Goal: Task Accomplishment & Management: Manage account settings

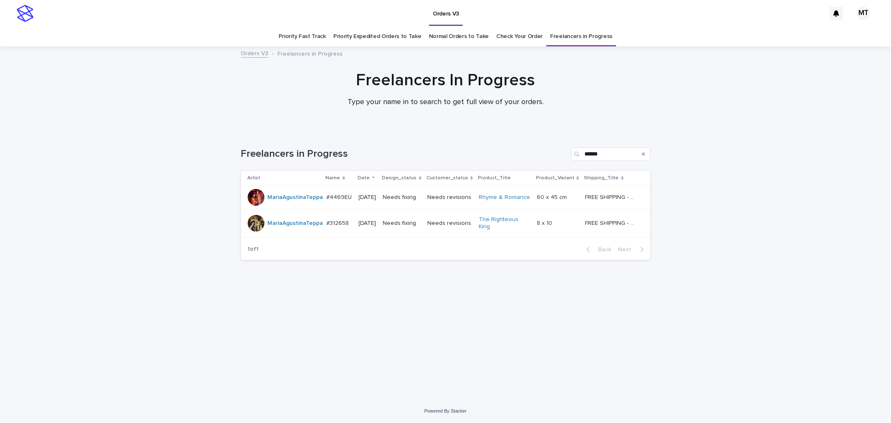
click at [375, 227] on p "[DATE]" at bounding box center [368, 223] width 18 height 7
click at [356, 199] on td "[DATE]" at bounding box center [368, 198] width 24 height 24
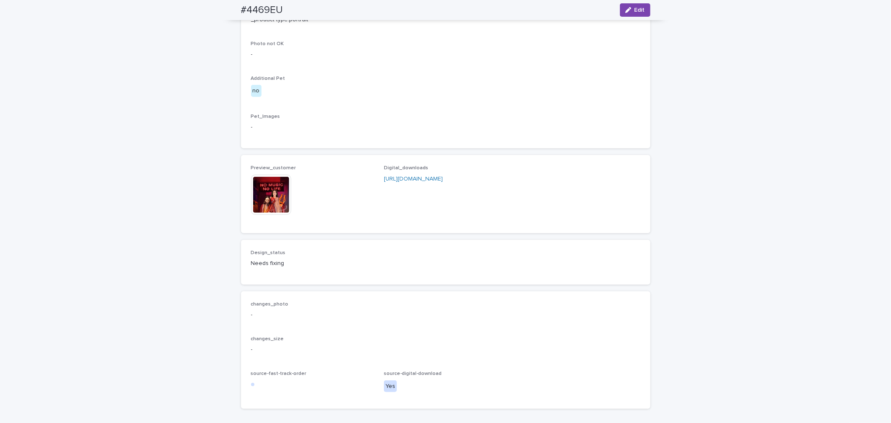
scroll to position [464, 0]
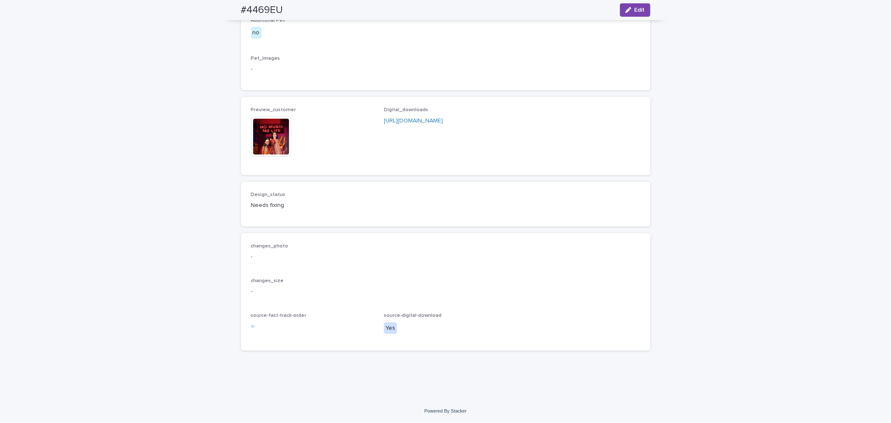
click at [266, 157] on img at bounding box center [271, 137] width 40 height 40
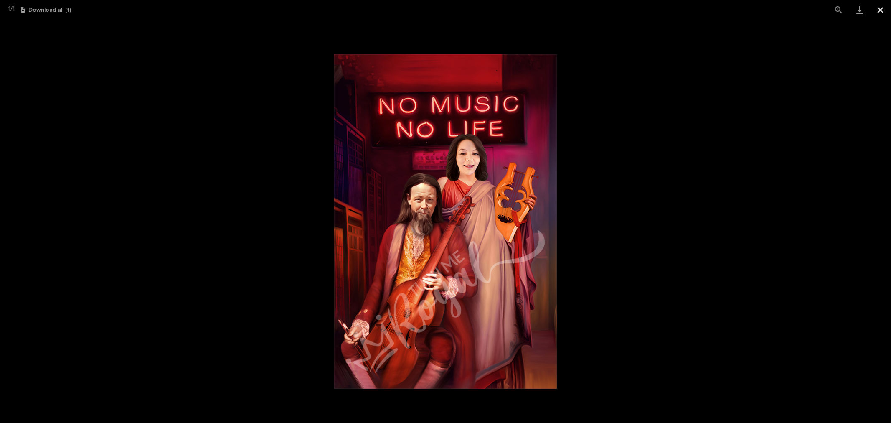
click at [478, 10] on button "Close gallery" at bounding box center [880, 10] width 21 height 20
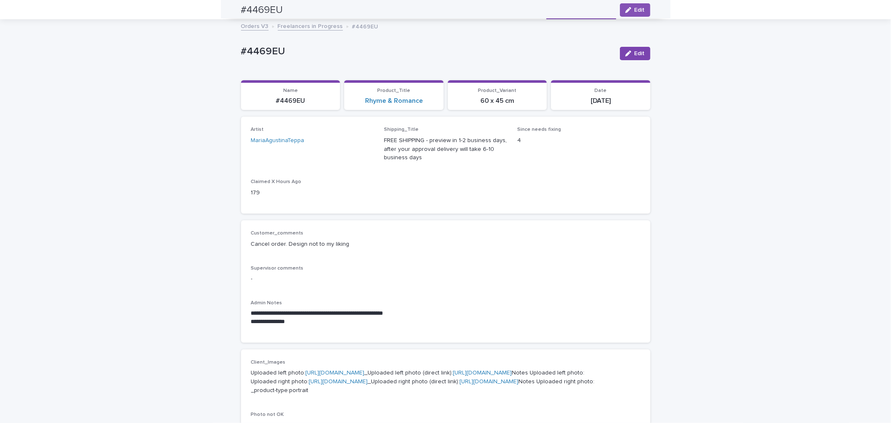
scroll to position [0, 0]
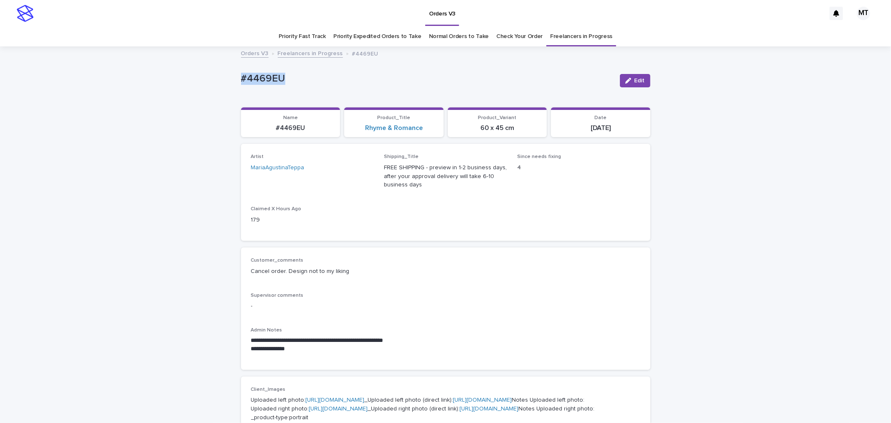
drag, startPoint x: 286, startPoint y: 81, endPoint x: 231, endPoint y: 81, distance: 54.7
copy p "#4469EU"
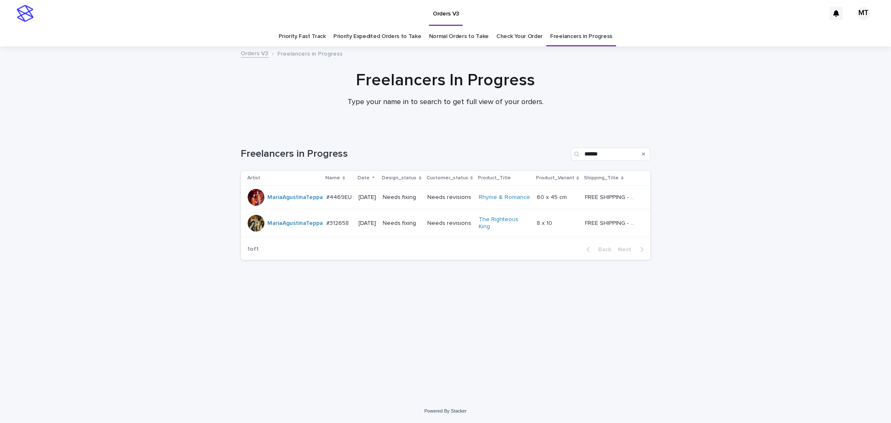
click at [391, 224] on td "Needs fixing" at bounding box center [402, 223] width 44 height 28
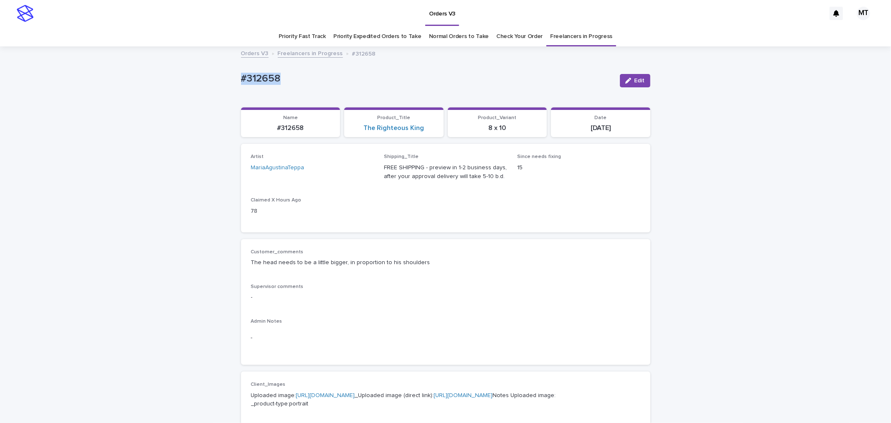
drag, startPoint x: 268, startPoint y: 77, endPoint x: 203, endPoint y: 81, distance: 64.5
copy p "#312658"
click at [478, 76] on button "Edit" at bounding box center [635, 80] width 31 height 13
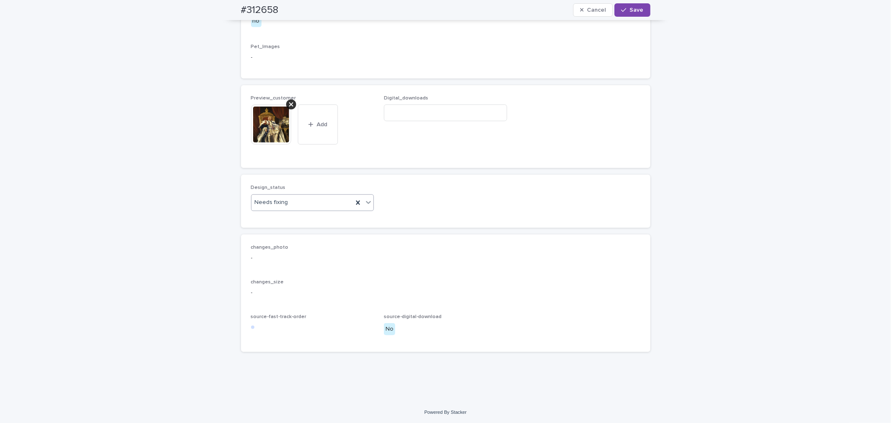
scroll to position [464, 0]
click at [289, 107] on icon at bounding box center [291, 103] width 4 height 7
click at [265, 143] on div "button" at bounding box center [266, 140] width 8 height 6
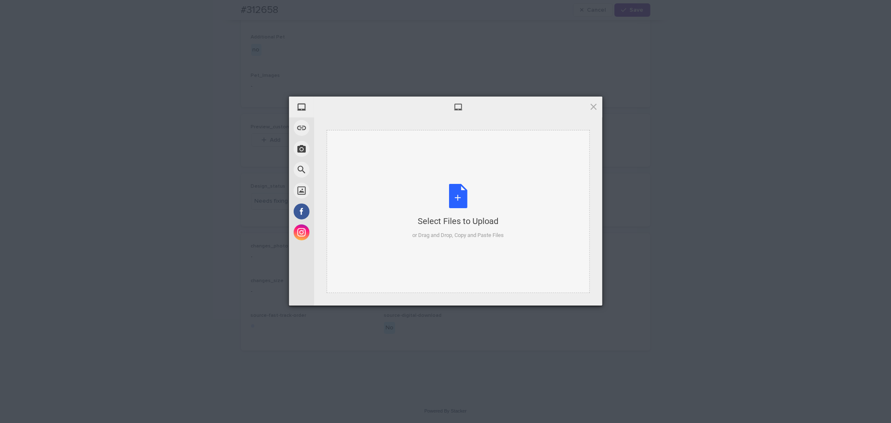
click at [458, 197] on div "Select Files to Upload or Drag and Drop, Copy and Paste Files" at bounding box center [458, 212] width 92 height 56
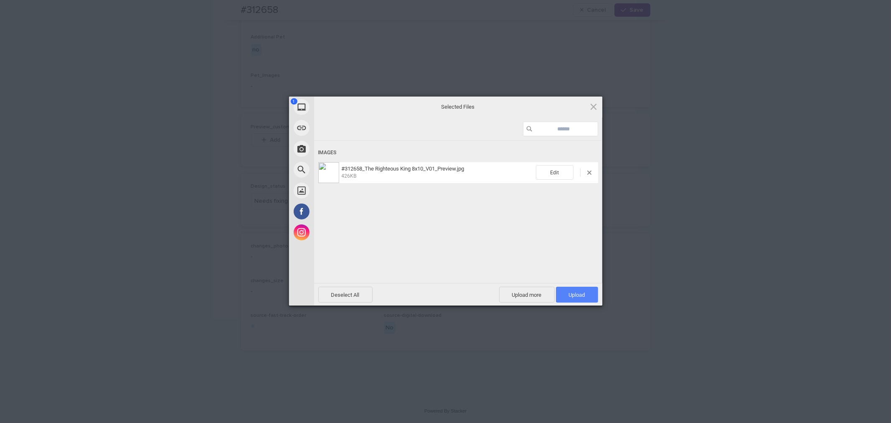
click at [478, 295] on span "Upload 1" at bounding box center [577, 295] width 42 height 16
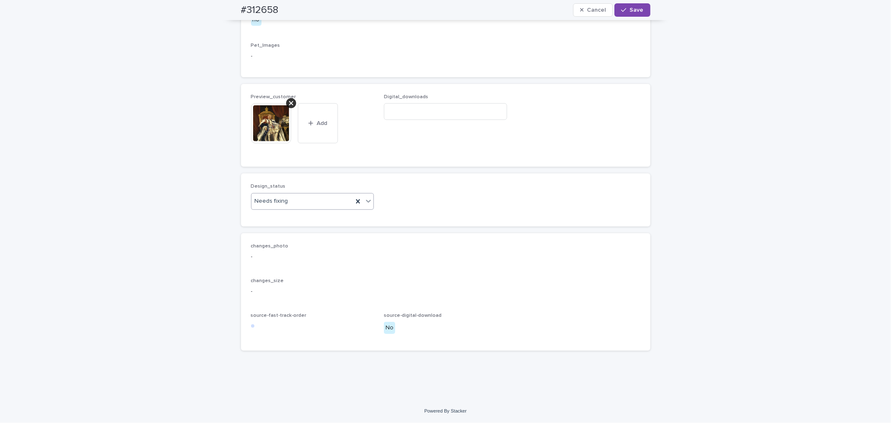
click at [295, 208] on div "Needs fixing" at bounding box center [303, 201] width 102 height 14
click at [299, 264] on div "Uploaded" at bounding box center [309, 259] width 122 height 15
click at [478, 5] on button "Save" at bounding box center [633, 9] width 36 height 13
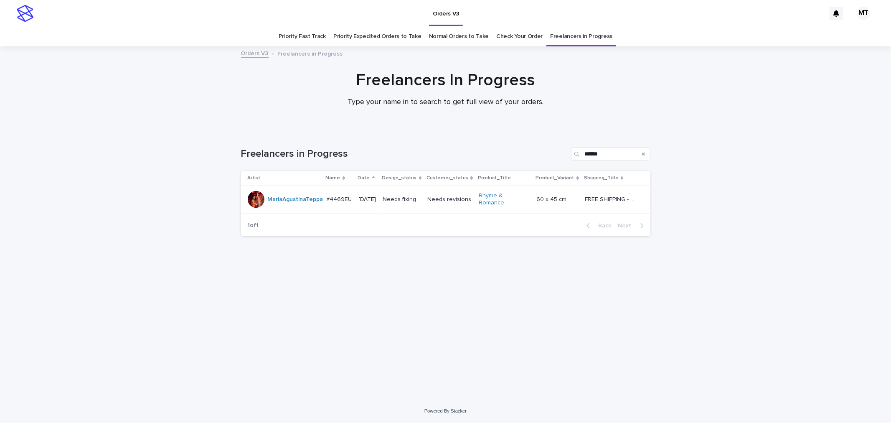
click at [394, 206] on td "Needs fixing" at bounding box center [402, 200] width 44 height 28
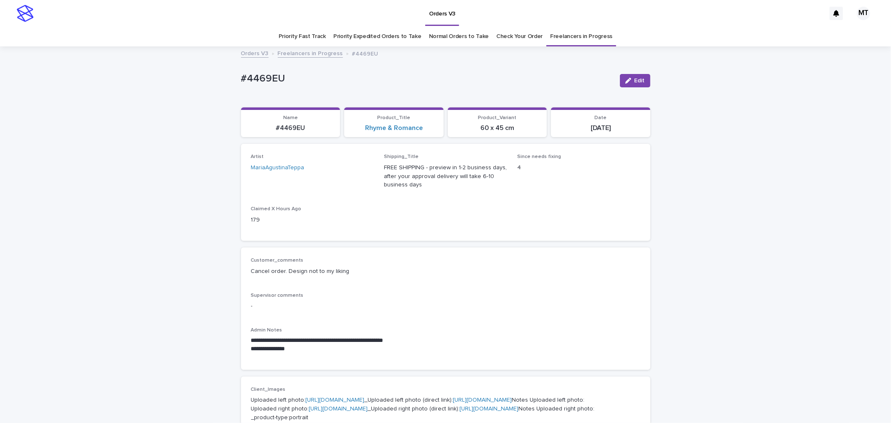
scroll to position [27, 0]
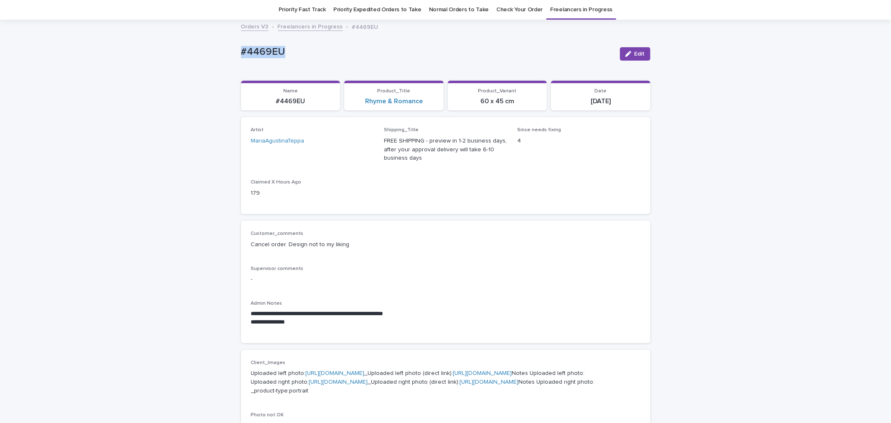
drag, startPoint x: 267, startPoint y: 51, endPoint x: 230, endPoint y: 55, distance: 37.8
click at [230, 55] on div "**********" at bounding box center [445, 424] width 891 height 808
copy p "#4469EU"
